Goal: Information Seeking & Learning: Find specific fact

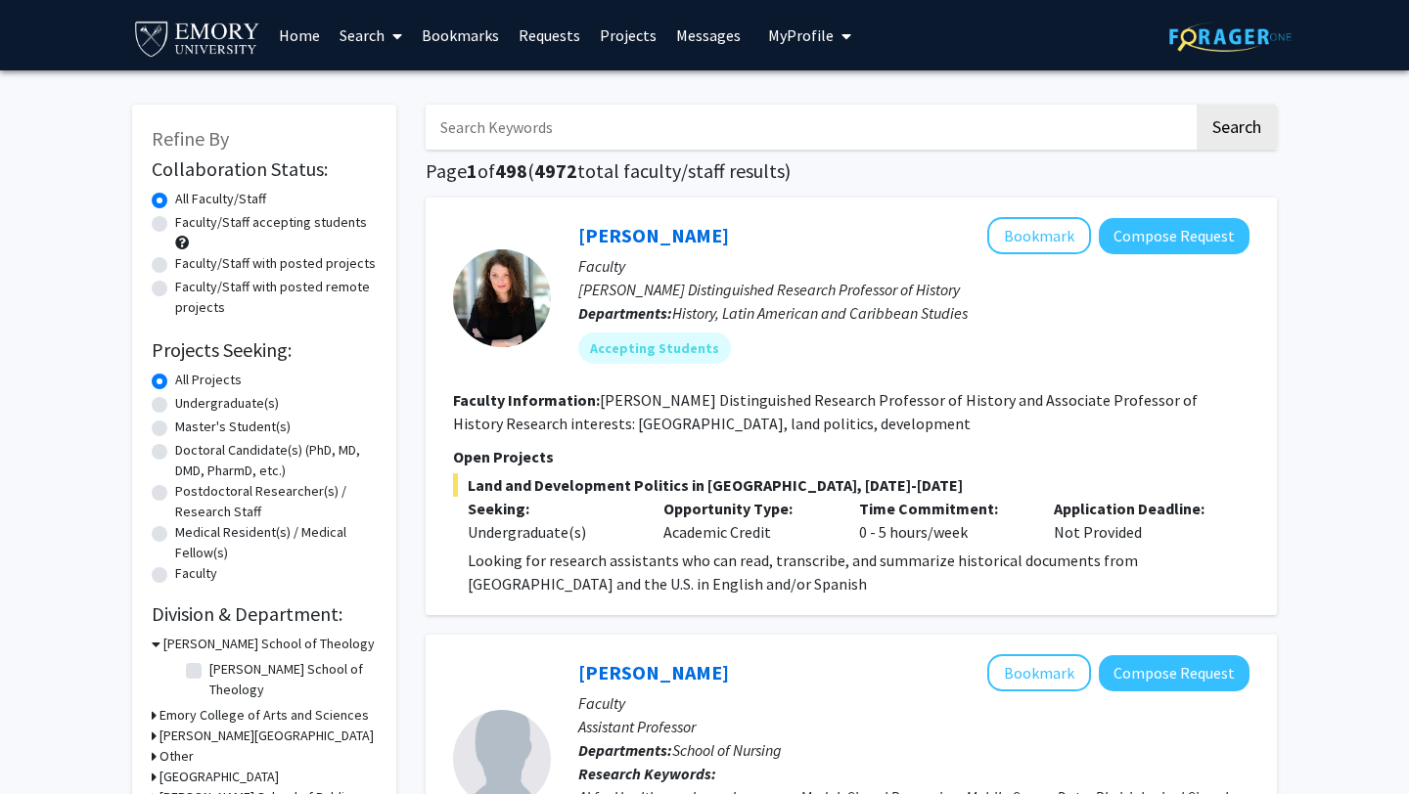
click at [512, 126] on input "Search Keywords" at bounding box center [810, 127] width 768 height 45
click at [503, 129] on input "Search Keywords" at bounding box center [810, 127] width 768 height 45
click at [683, 146] on input "Search Keywords" at bounding box center [810, 127] width 768 height 45
paste input "[PERSON_NAME],"
type input "[PERSON_NAME]"
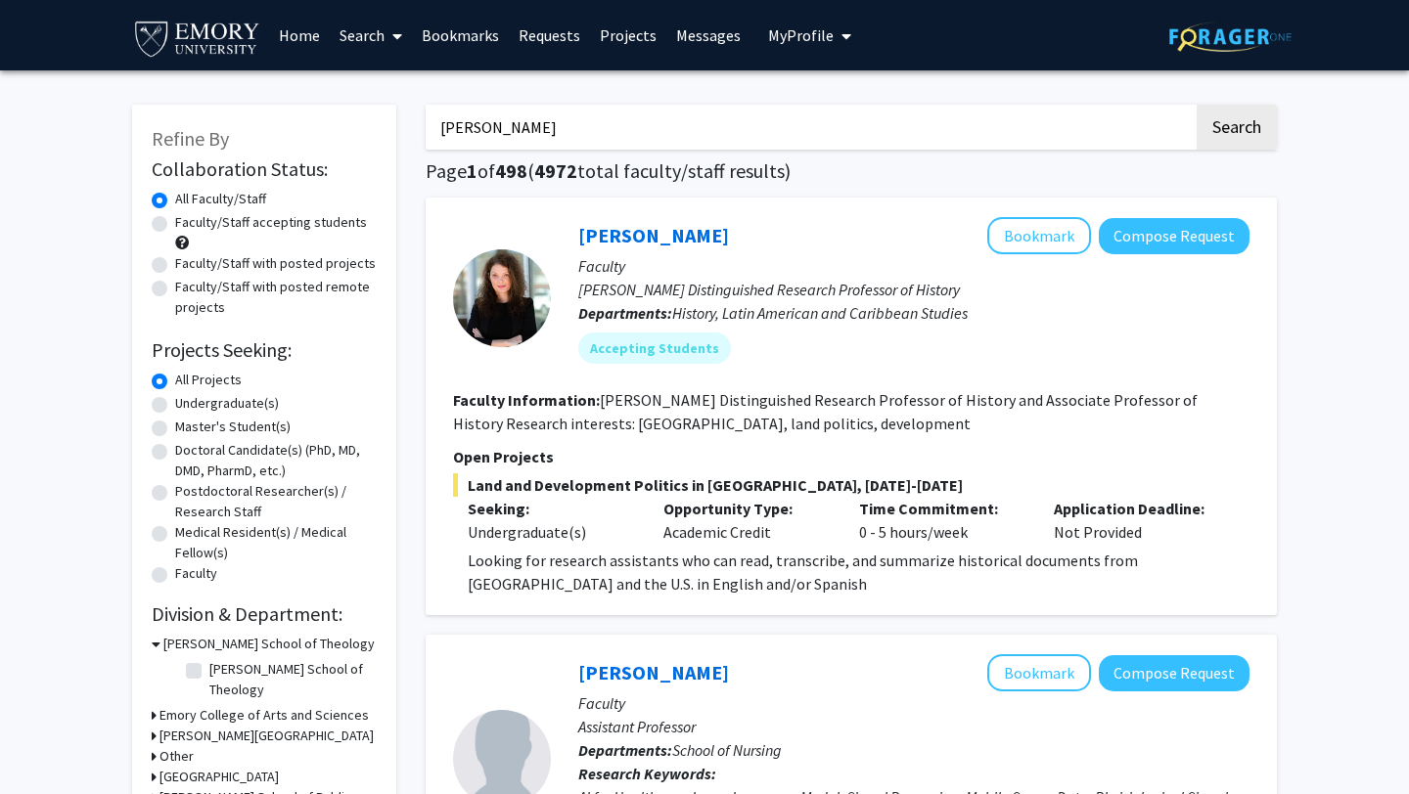
click at [1196, 105] on button "Search" at bounding box center [1236, 127] width 80 height 45
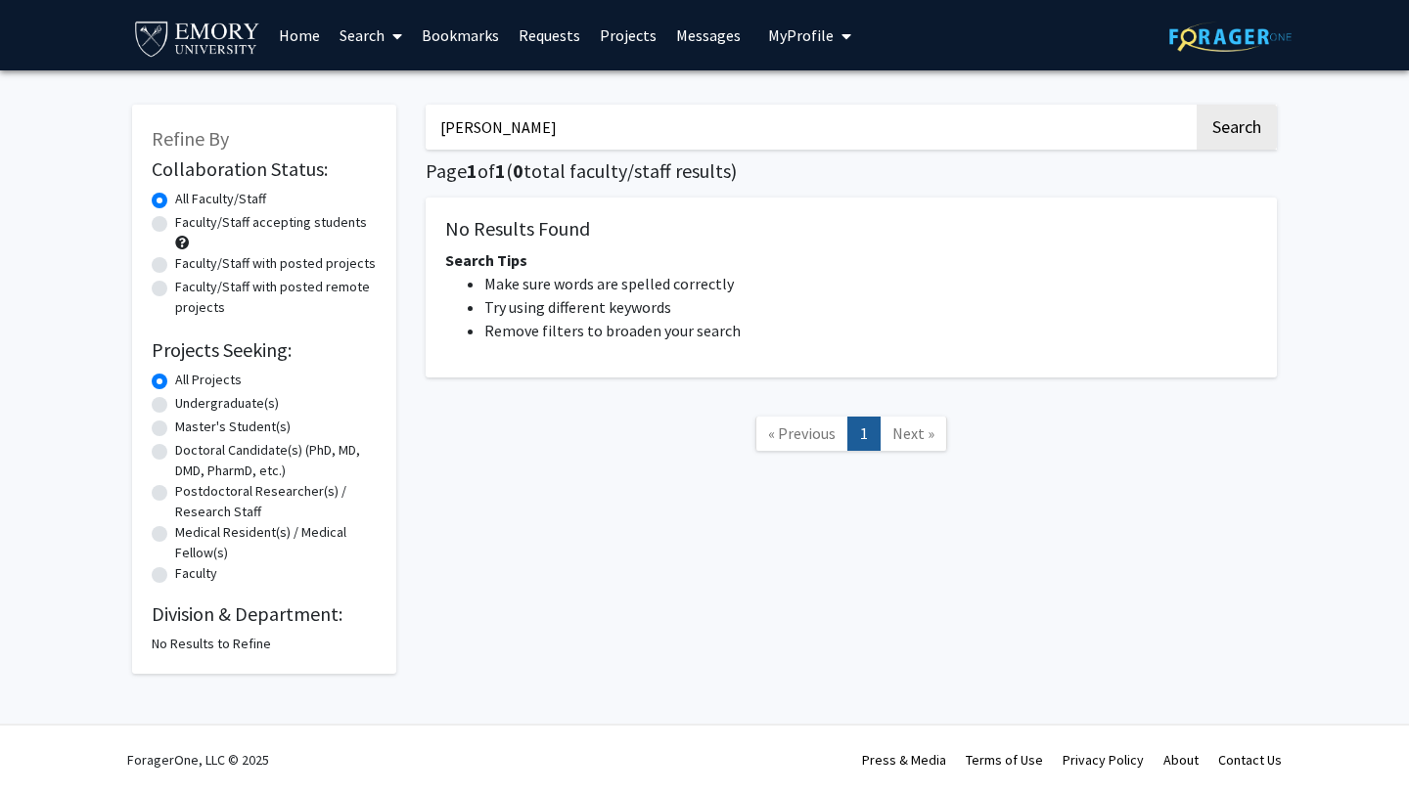
click at [533, 134] on input "[PERSON_NAME]" at bounding box center [810, 127] width 768 height 45
click at [1196, 105] on button "Search" at bounding box center [1236, 127] width 80 height 45
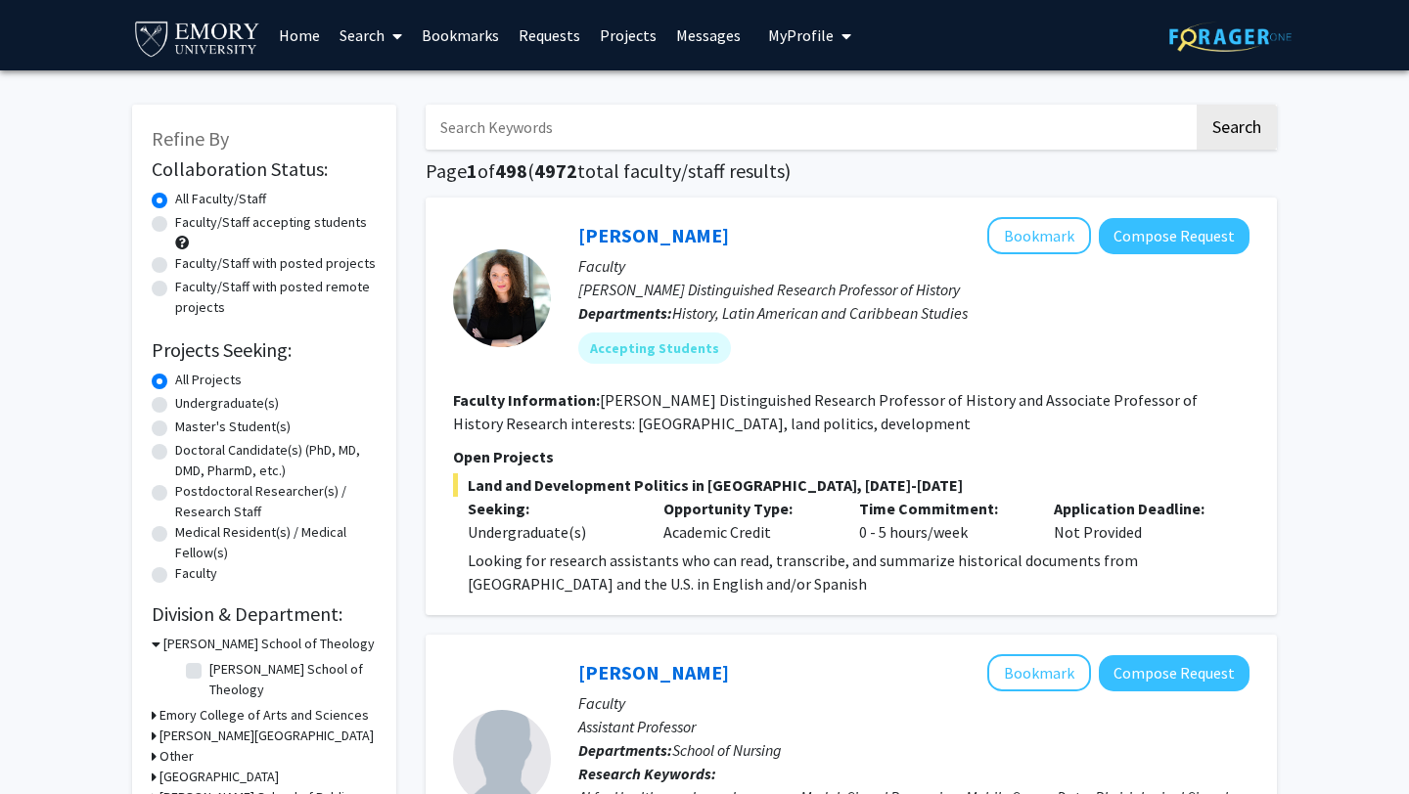
click at [150, 403] on div "Refine By Collaboration Status: Collaboration Status All Faculty/Staff Collabor…" at bounding box center [264, 507] width 264 height 805
click at [175, 401] on label "Undergraduate(s)" at bounding box center [227, 403] width 104 height 21
click at [175, 401] on input "Undergraduate(s)" at bounding box center [181, 399] width 13 height 13
radio input "true"
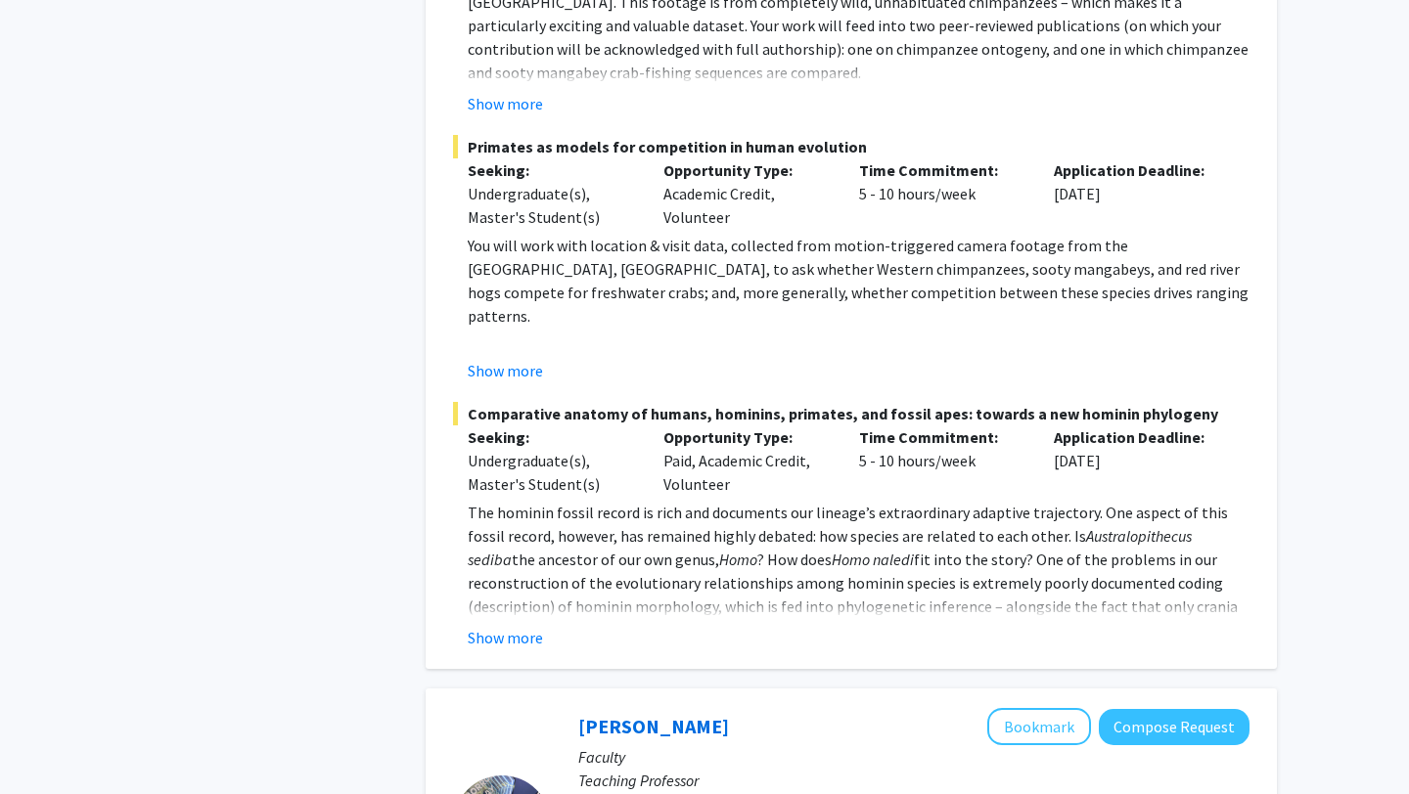
scroll to position [2195, 0]
